Goal: Task Accomplishment & Management: Manage account settings

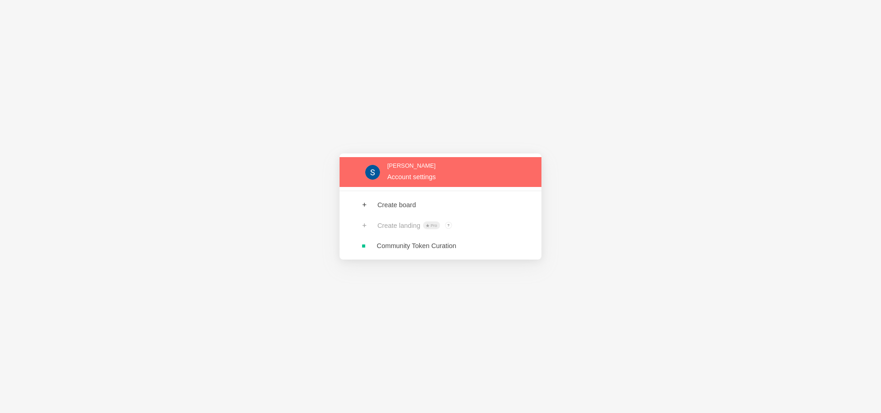
click at [431, 180] on link at bounding box center [441, 172] width 202 height 30
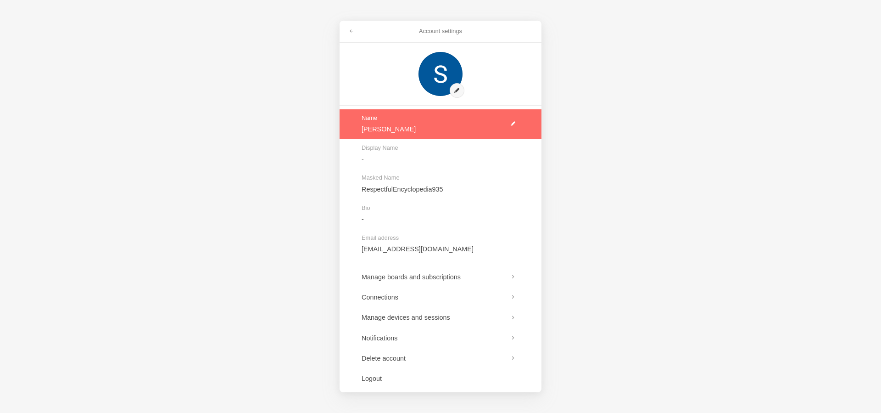
click at [515, 122] on link at bounding box center [441, 124] width 202 height 30
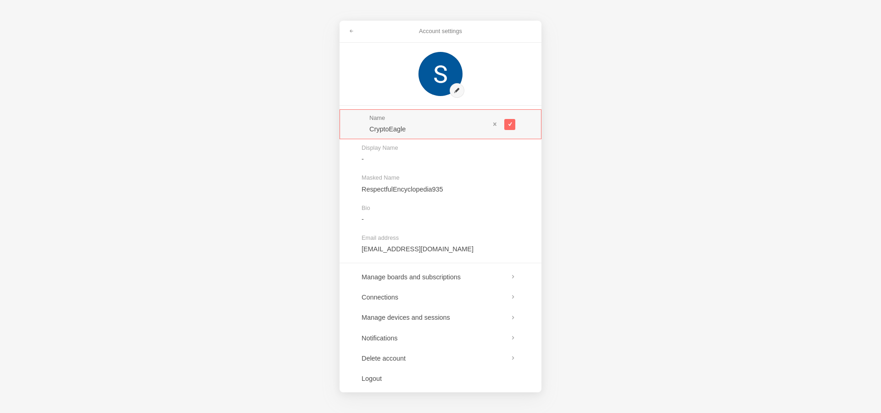
click at [568, 202] on div "Account settings Name CryptoEagle Display Name - Masked Name RespectfulEncyclop…" at bounding box center [440, 206] width 881 height 413
click at [609, 228] on div "Account settings Name CryptoEagle Display Name - Masked Name RespectfulEncyclop…" at bounding box center [440, 206] width 881 height 413
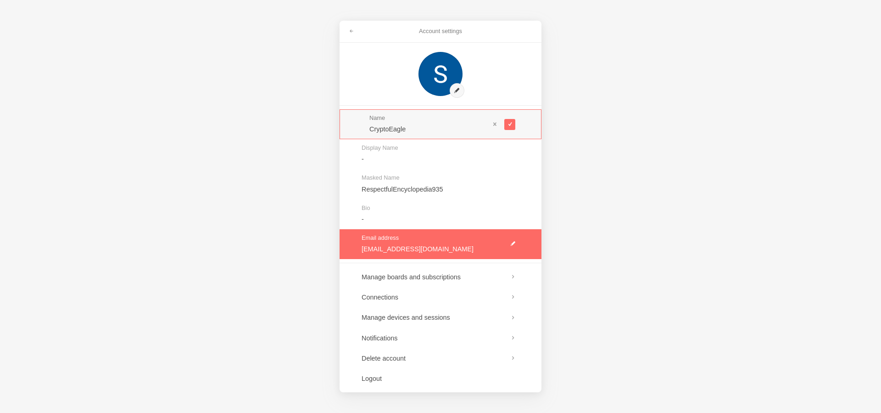
type input "CryptoEagle"
click at [514, 242] on link at bounding box center [441, 244] width 202 height 30
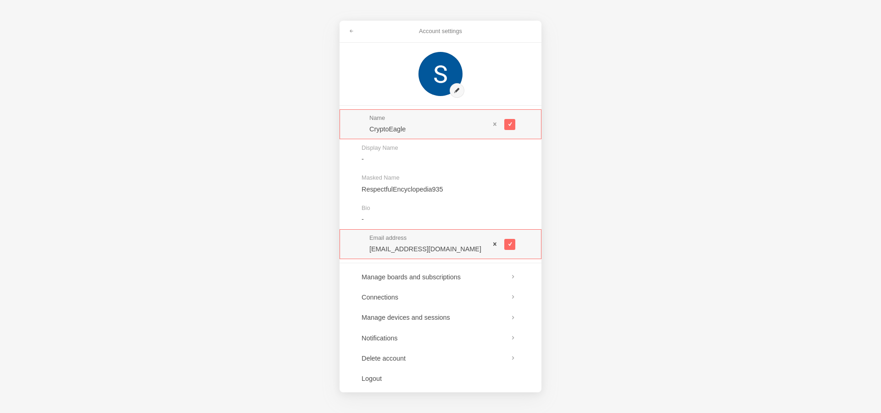
click at [494, 240] on button at bounding box center [495, 244] width 11 height 11
